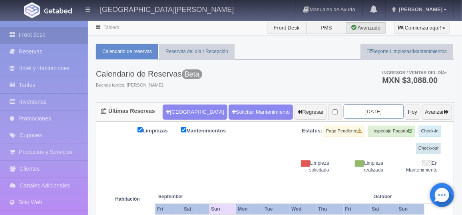
click at [363, 111] on input "[DATE]" at bounding box center [373, 111] width 60 height 15
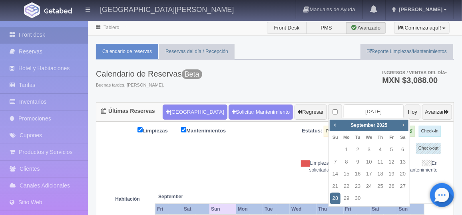
click at [405, 127] on span "Next" at bounding box center [403, 125] width 6 height 6
click at [345, 173] on link "12" at bounding box center [346, 175] width 10 height 12
type input "[DATE]"
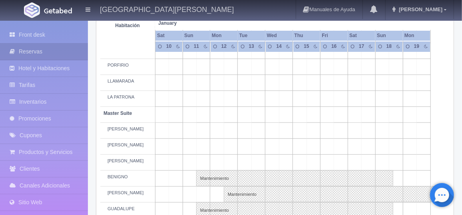
scroll to position [242, 0]
